Goal: Task Accomplishment & Management: Manage account settings

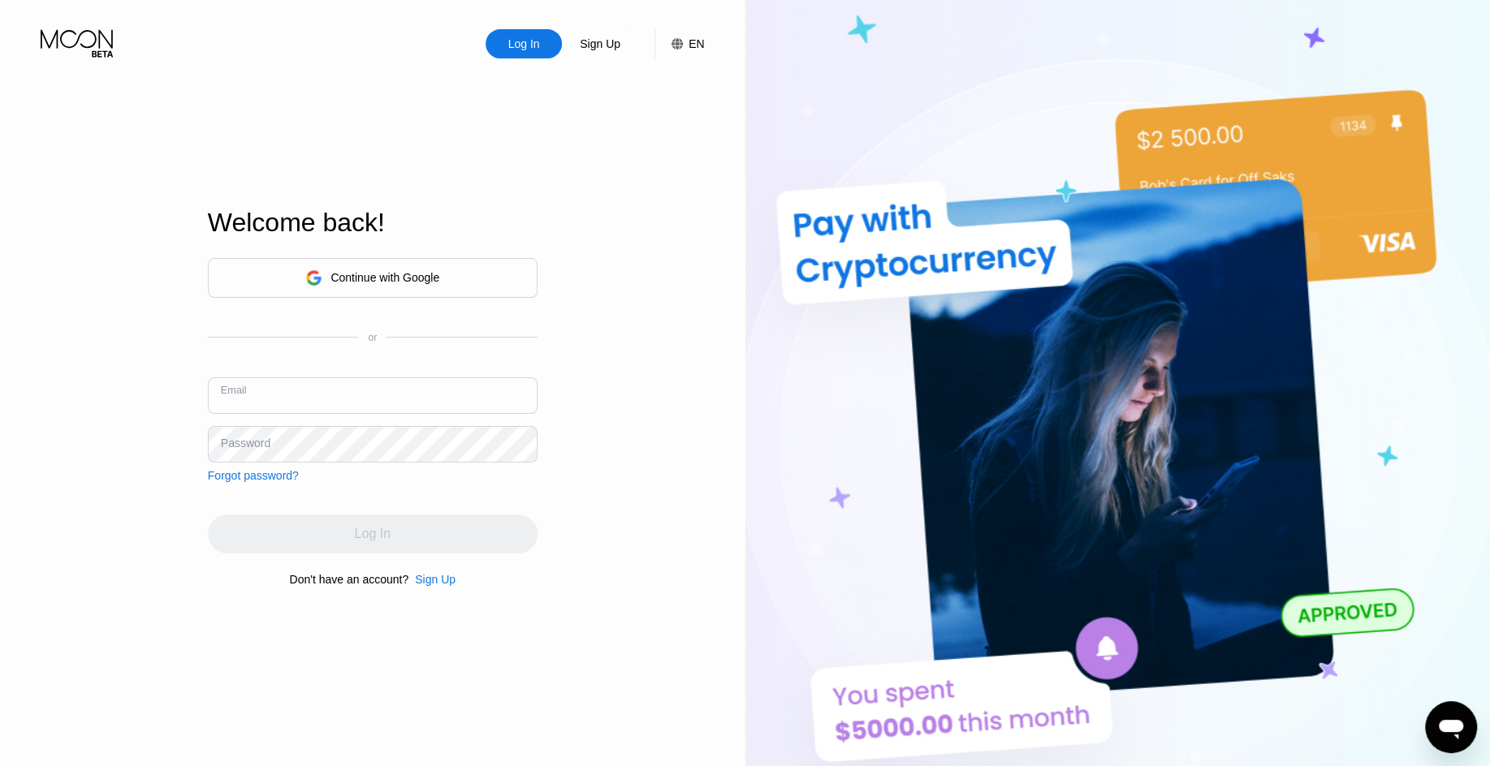
click at [382, 393] on input "text" at bounding box center [373, 395] width 330 height 37
click at [415, 384] on input "text" at bounding box center [373, 395] width 330 height 37
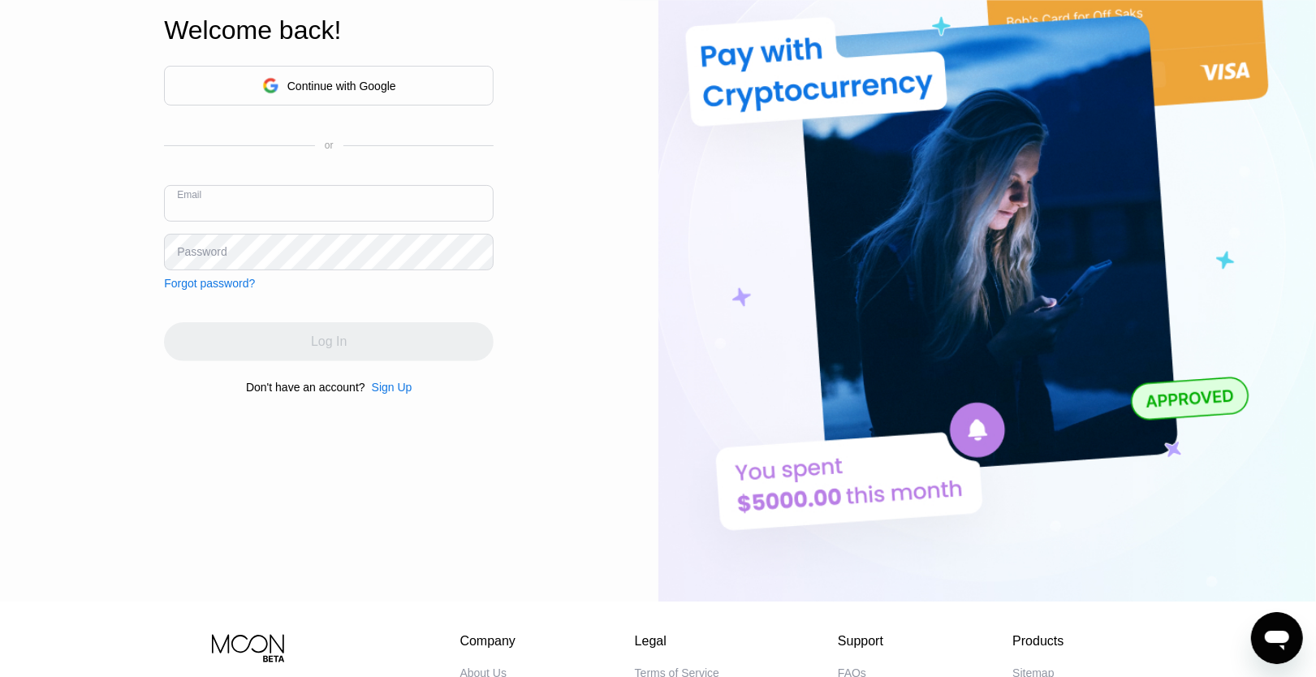
scroll to position [57, 0]
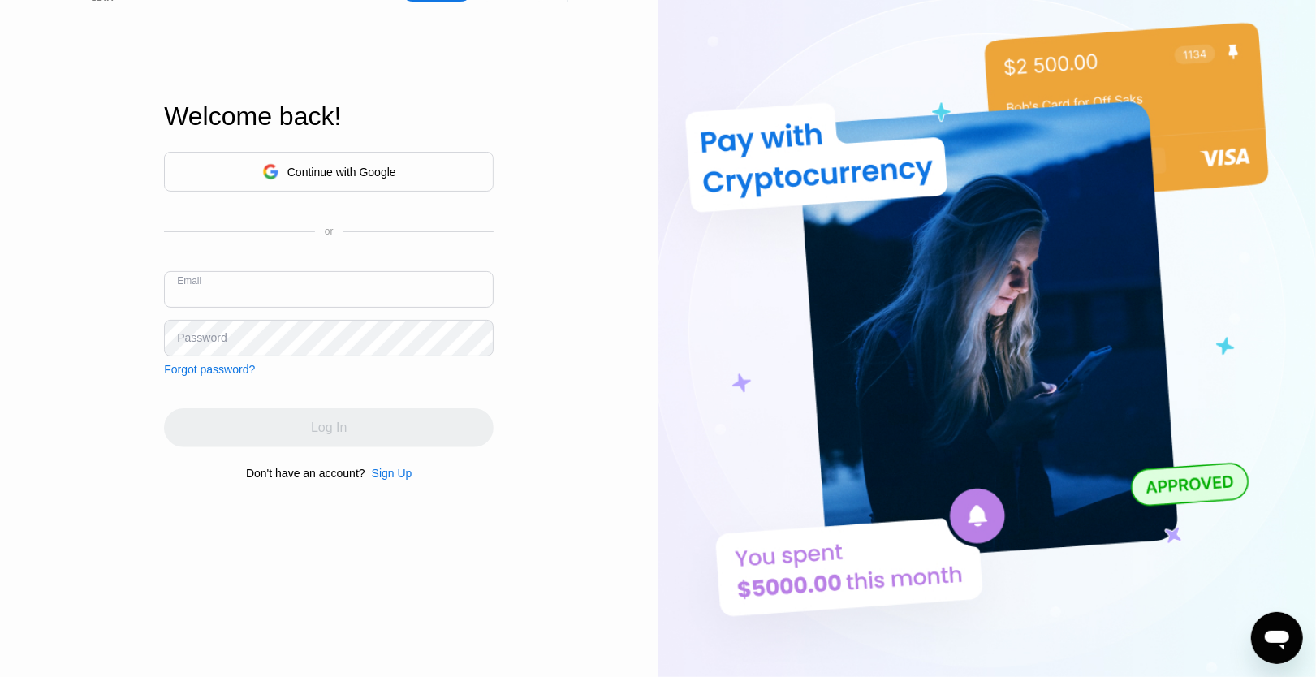
click at [374, 287] on input "text" at bounding box center [329, 289] width 330 height 37
click at [335, 276] on input "text" at bounding box center [329, 289] width 330 height 37
paste input "[EMAIL_ADDRESS][DOMAIN_NAME]"
type input "[EMAIL_ADDRESS][DOMAIN_NAME]"
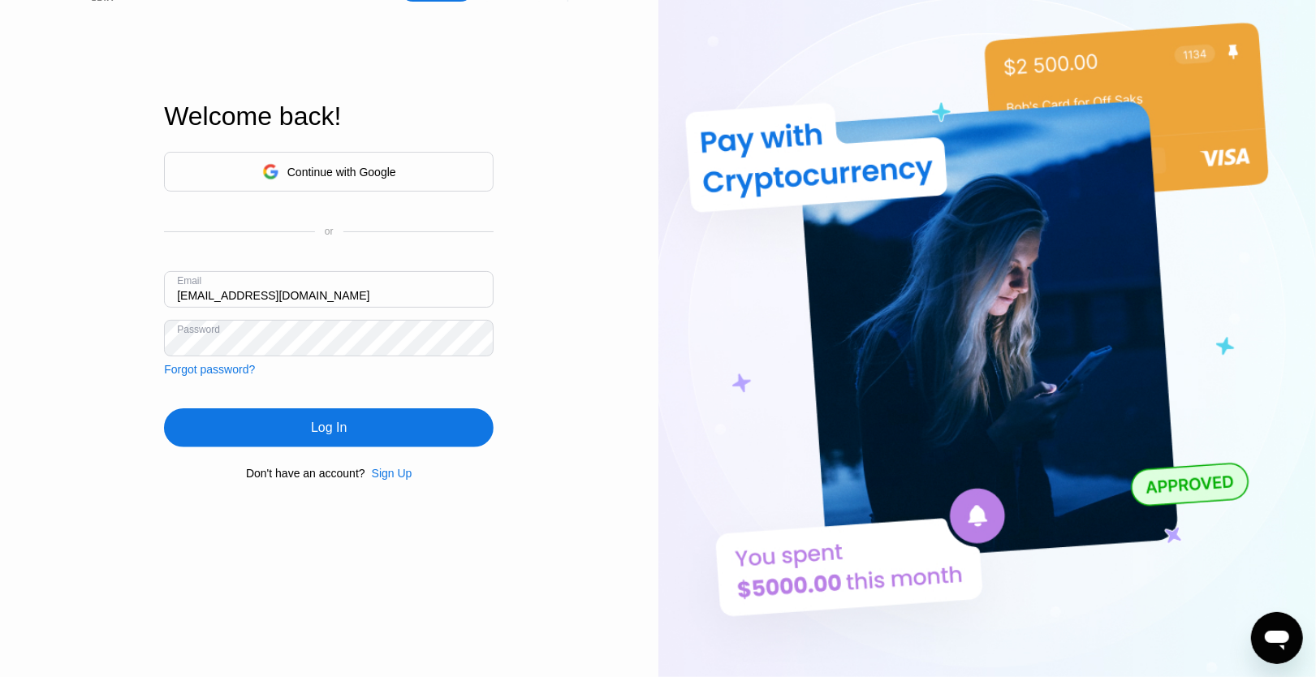
click at [363, 428] on div "Log In" at bounding box center [329, 427] width 330 height 39
